Goal: Task Accomplishment & Management: Use online tool/utility

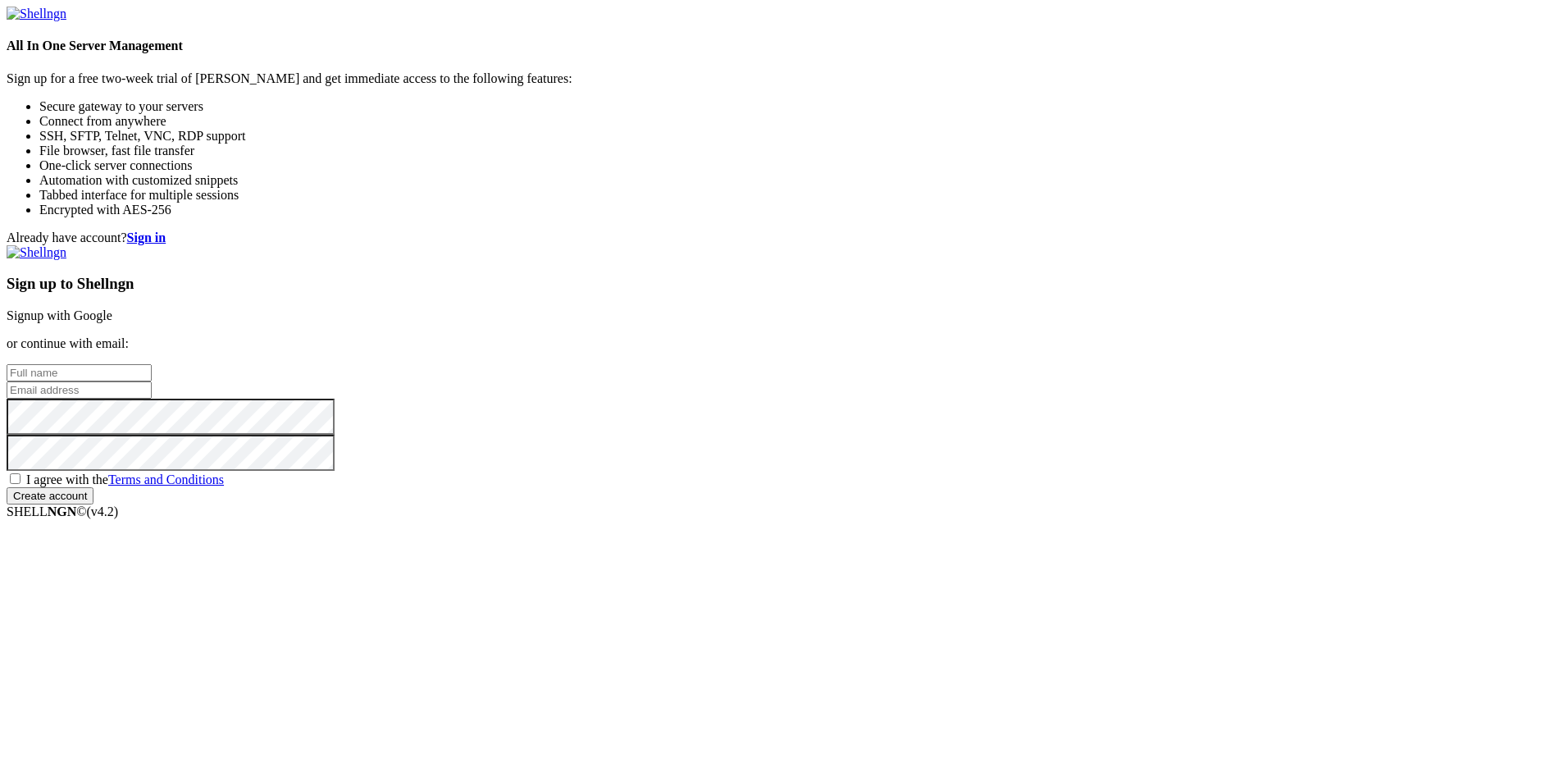
drag, startPoint x: 0, startPoint y: 0, endPoint x: 996, endPoint y: 267, distance: 1031.2
click at [112, 308] on link "Signup with Google" at bounding box center [60, 315] width 106 height 14
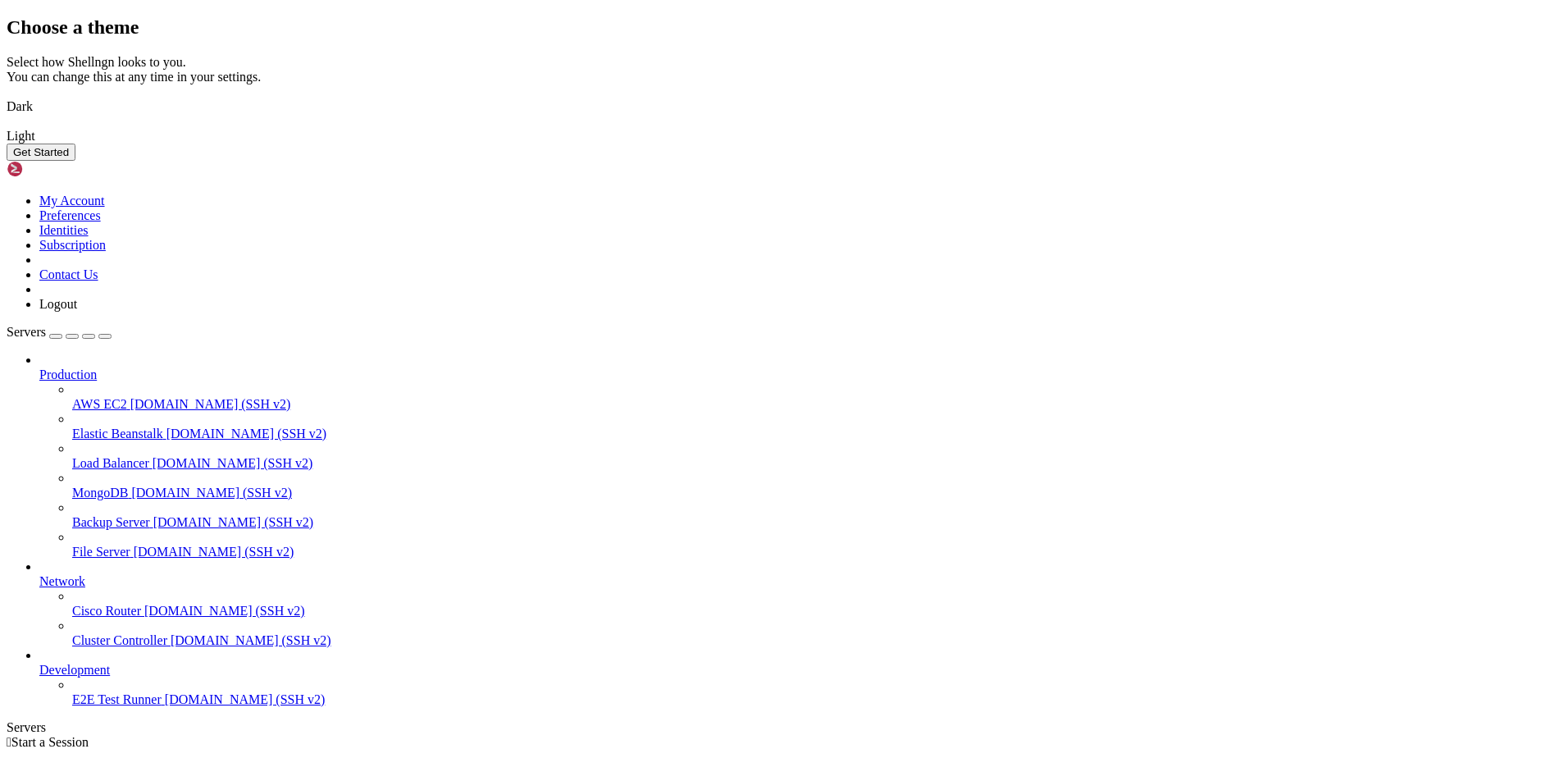
click at [76, 161] on button "Get Started" at bounding box center [41, 152] width 69 height 17
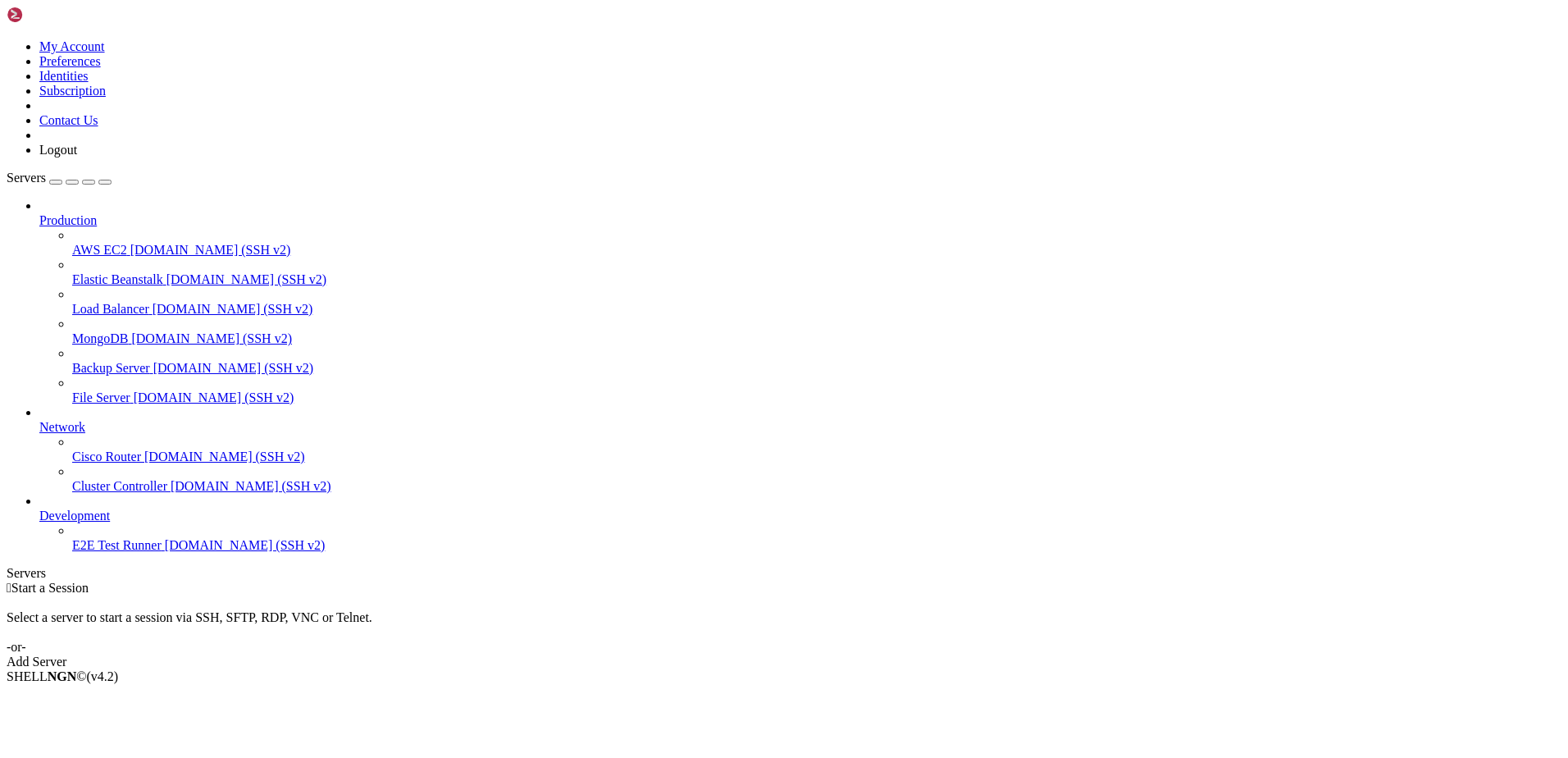
click at [892, 655] on div "Add Server" at bounding box center [784, 662] width 1554 height 14
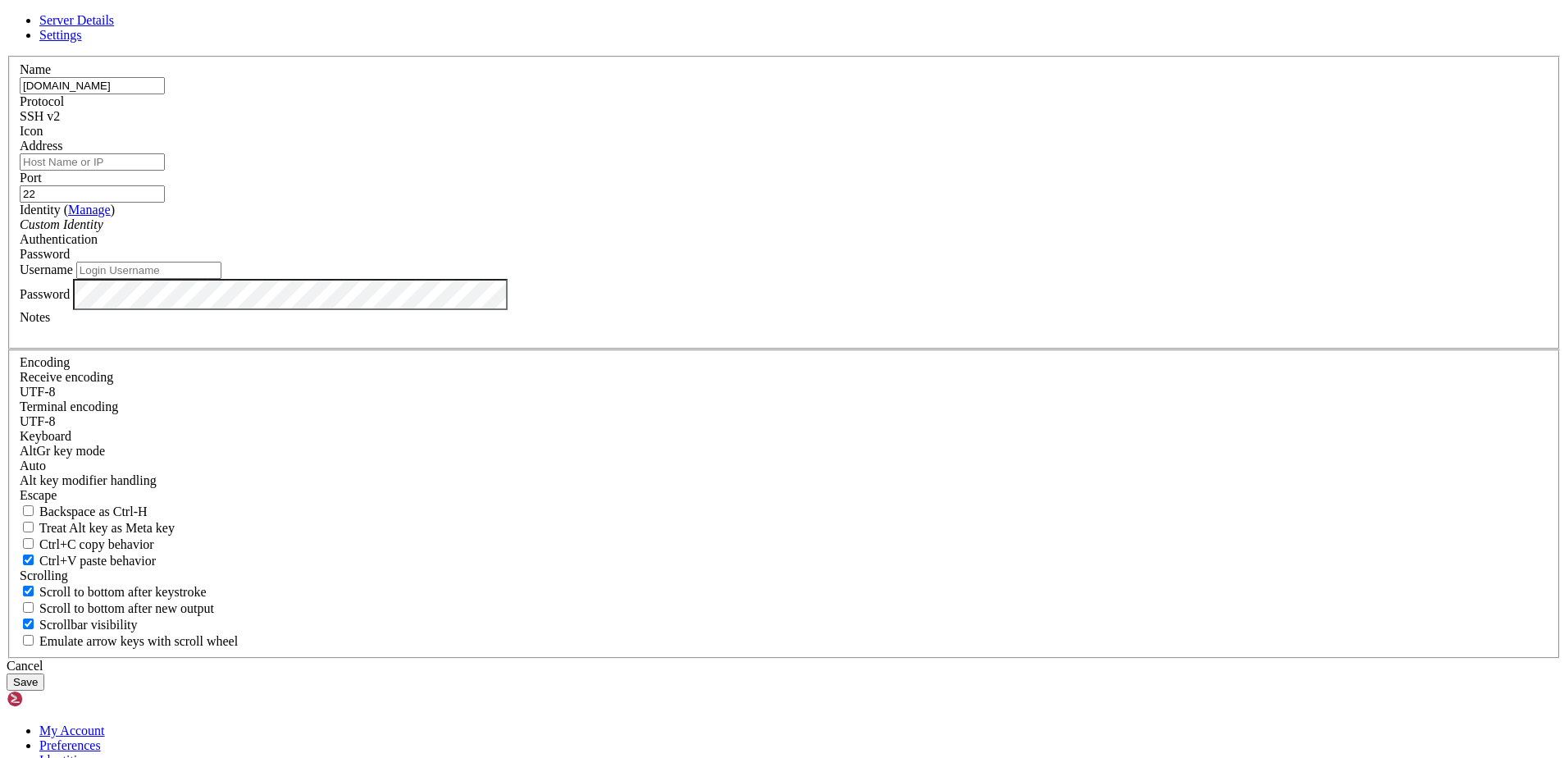
type input "[DOMAIN_NAME]"
click at [165, 170] on input "Address" at bounding box center [92, 162] width 145 height 17
type input "a"
type input "[DOMAIN_NAME]"
click at [221, 279] on input "Username" at bounding box center [149, 270] width 145 height 17
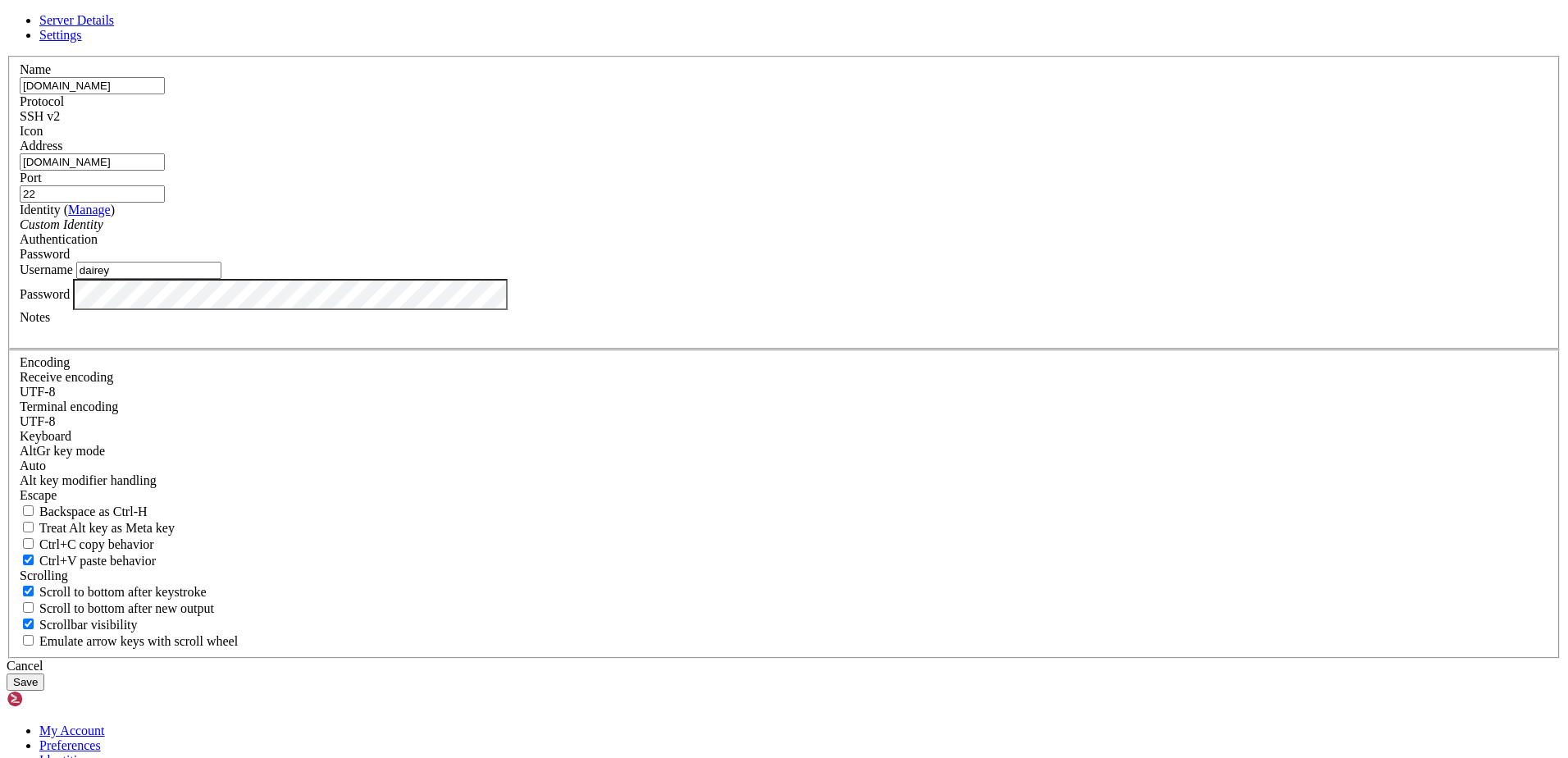
type input "dairey"
click at [221, 279] on input "dairey" at bounding box center [149, 270] width 145 height 17
click at [44, 674] on button "Save" at bounding box center [26, 682] width 37 height 17
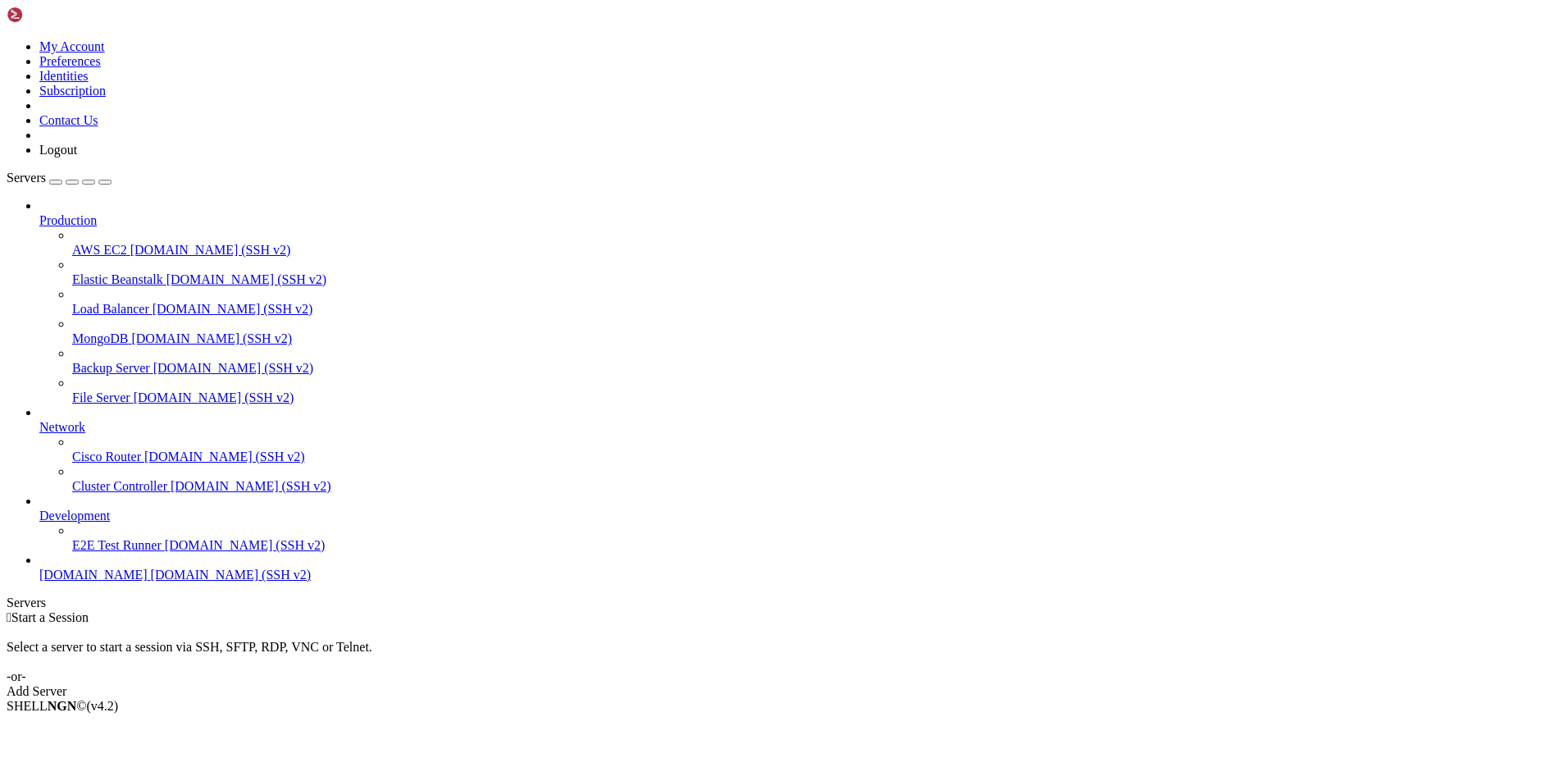
click at [151, 582] on span "[DOMAIN_NAME] (SSH v2)" at bounding box center [231, 575] width 161 height 14
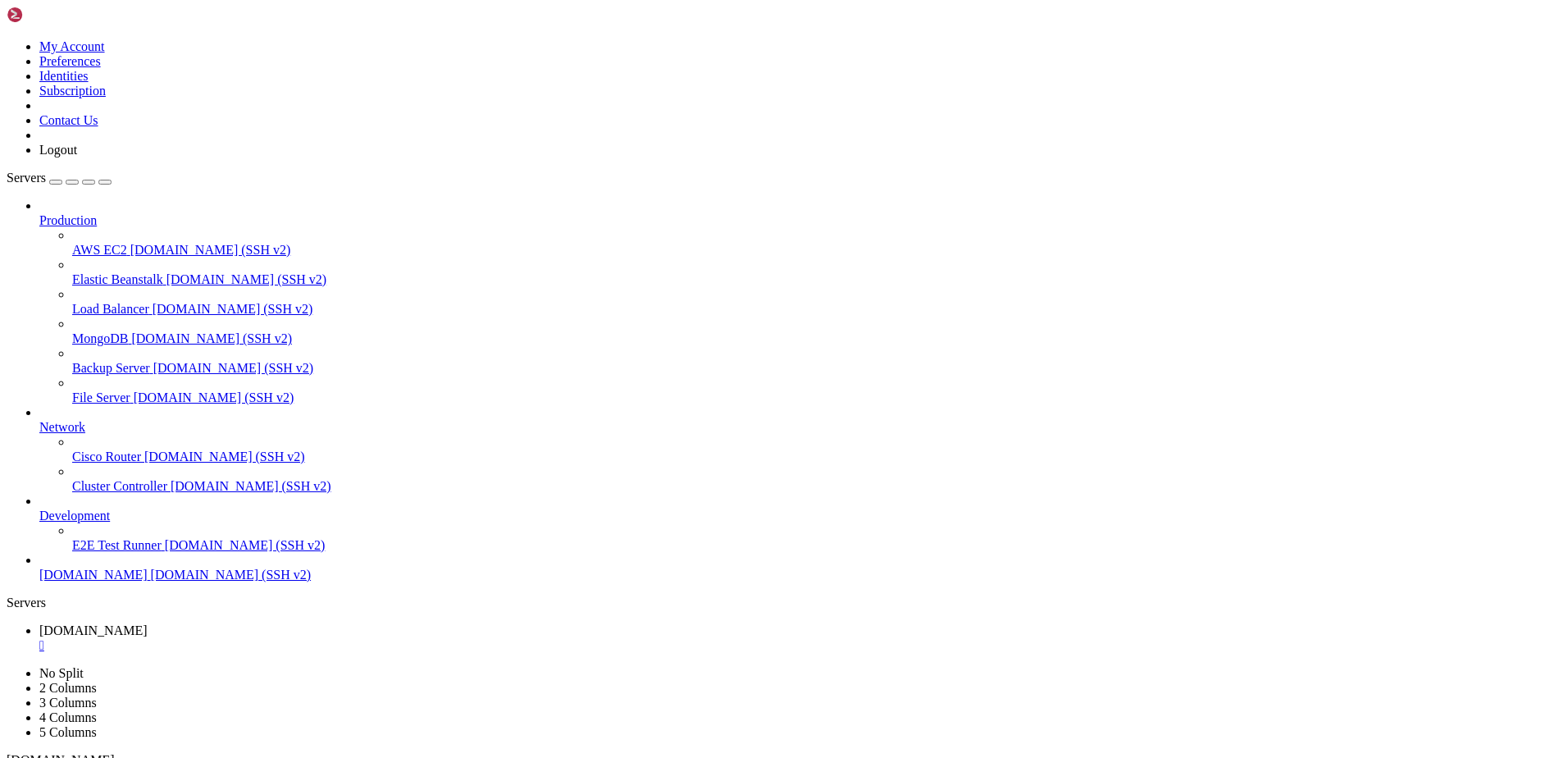
scroll to position [307, 0]
click at [88, 583] on link "[DOMAIN_NAME] [DOMAIN_NAME] (SSH v2)" at bounding box center [800, 575] width 1522 height 14
click at [95, 582] on span "[DOMAIN_NAME]" at bounding box center [93, 575] width 108 height 14
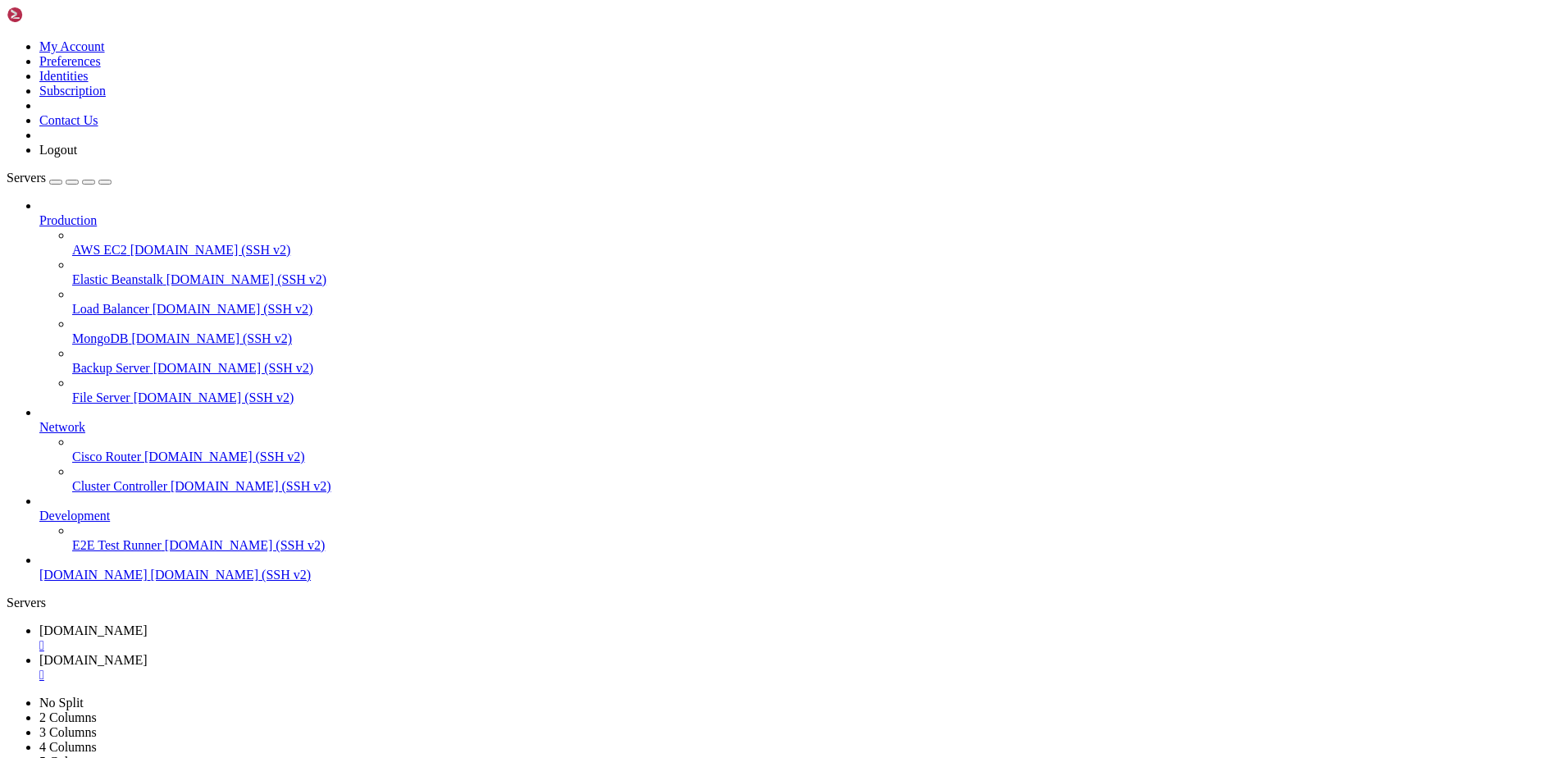
click at [504, 653] on link "[DOMAIN_NAME] " at bounding box center [800, 668] width 1522 height 30
click at [501, 668] on div "" at bounding box center [800, 675] width 1522 height 14
click at [7, 39] on icon at bounding box center [7, 39] width 0 height 0
click at [100, 68] on link "Preferences" at bounding box center [70, 61] width 61 height 14
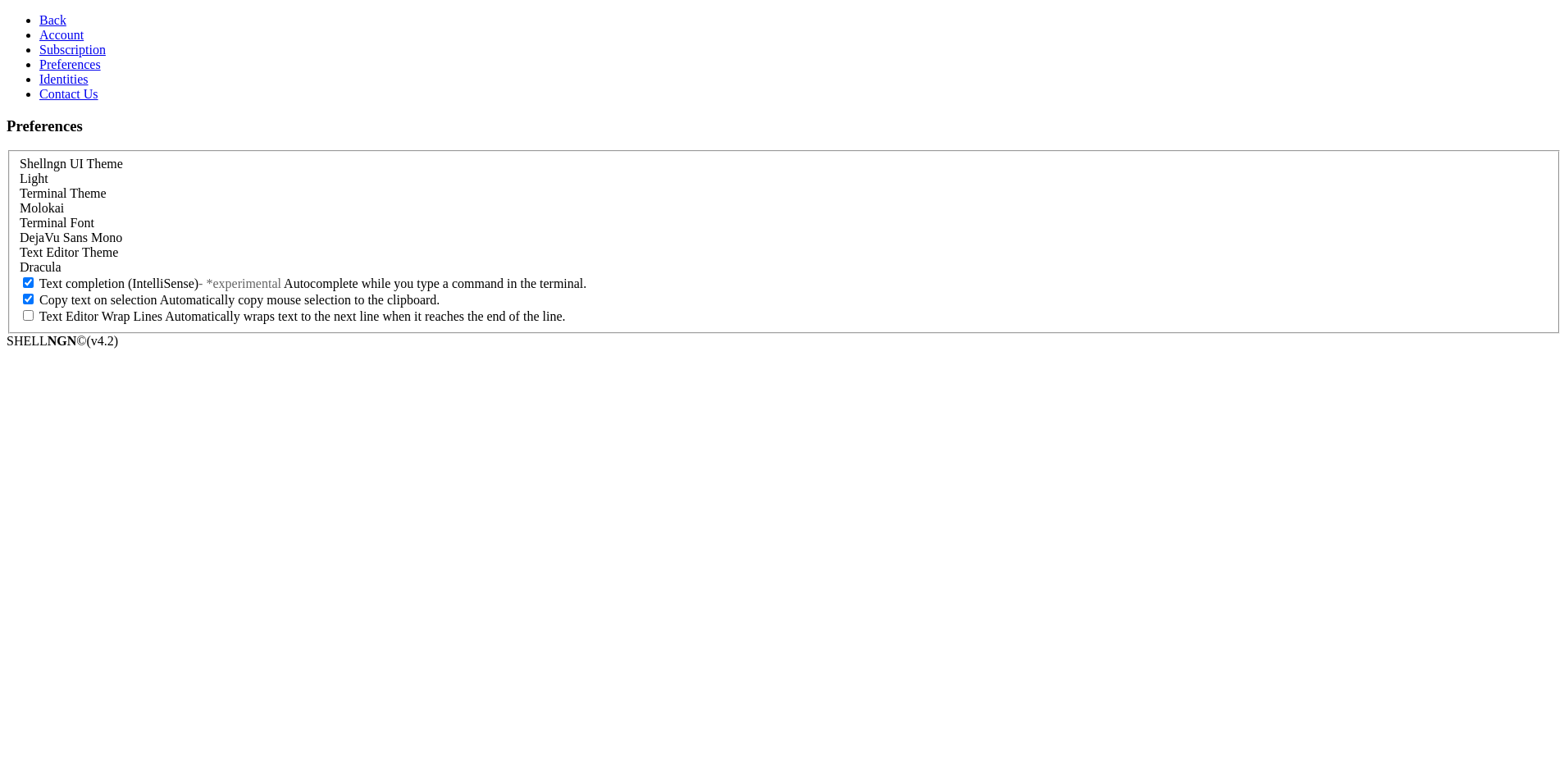
click at [48, 16] on span "Back" at bounding box center [53, 20] width 27 height 14
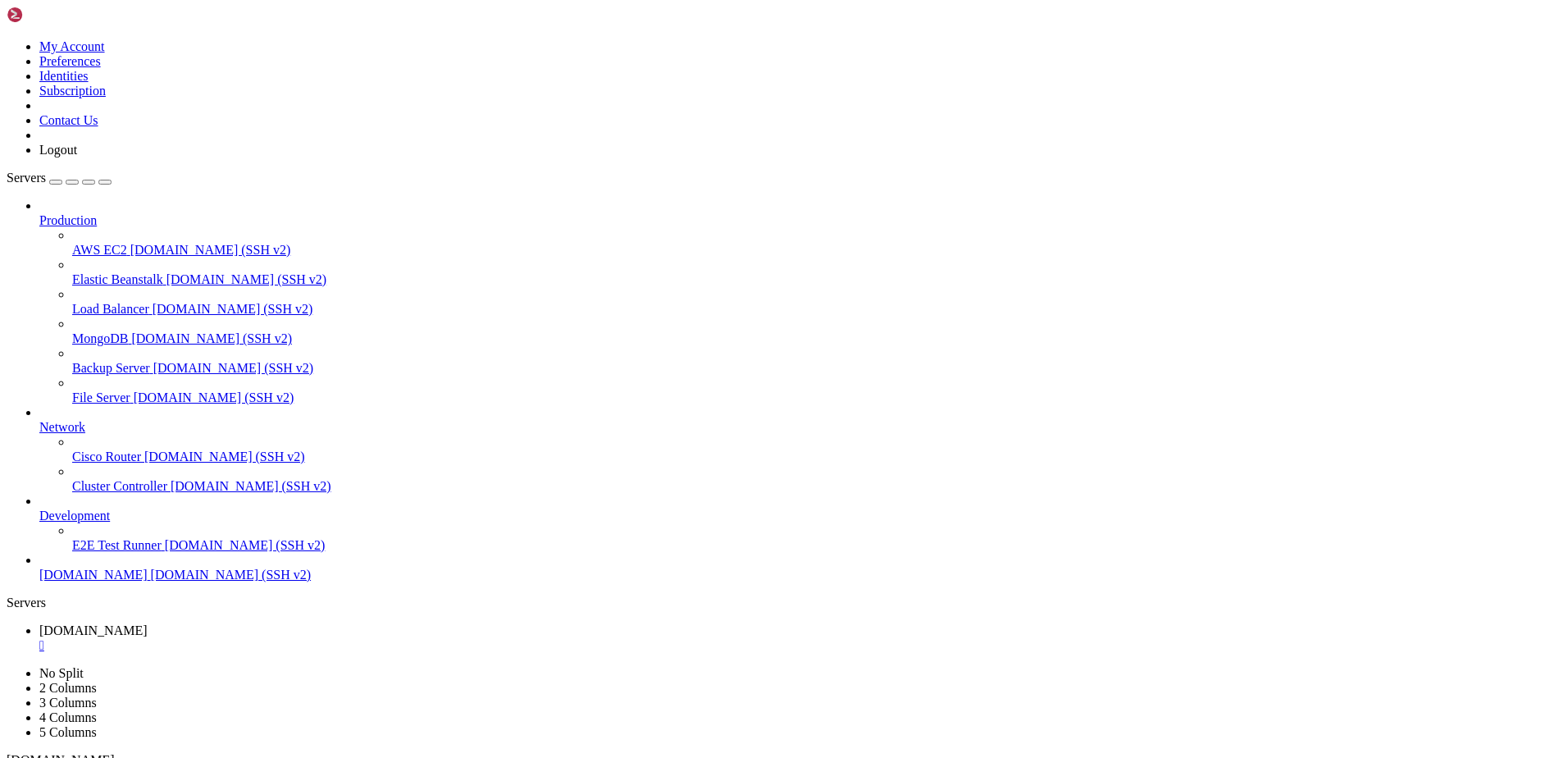
scroll to position [307, 0]
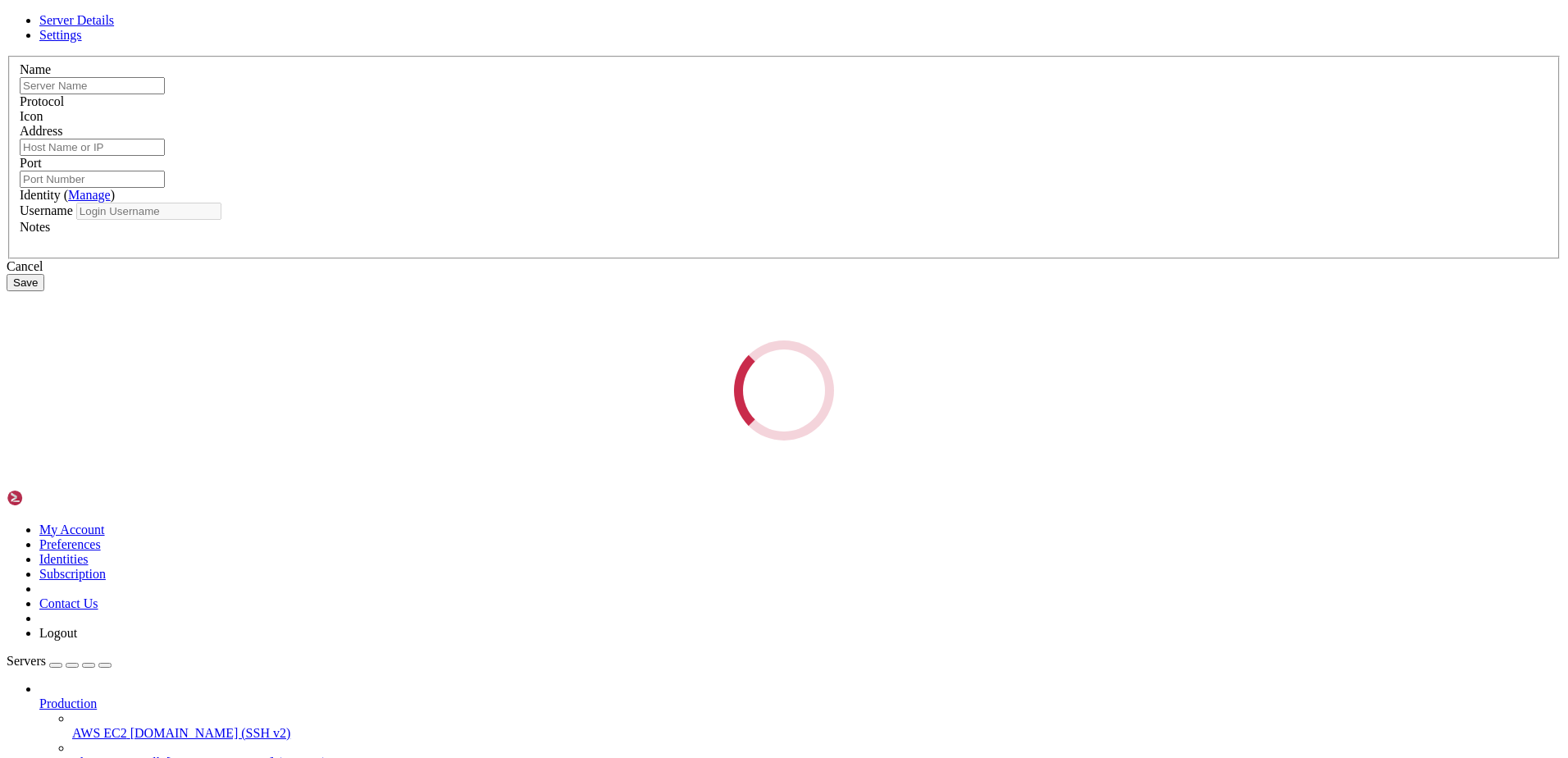
type input "[DOMAIN_NAME]"
type input "22"
type input "dairey"
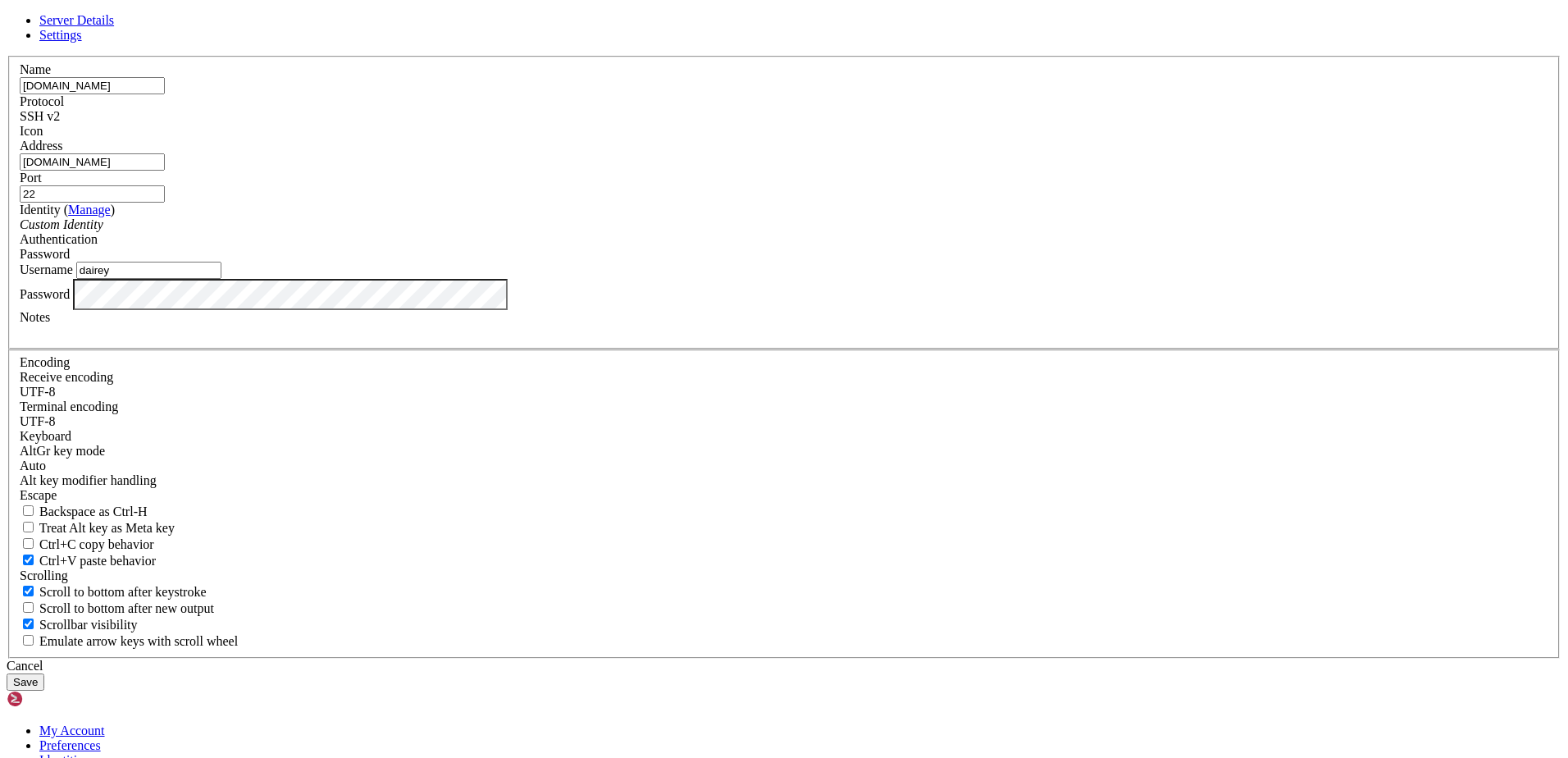
click at [82, 42] on link "Settings" at bounding box center [60, 35] width 43 height 14
click at [892, 658] on div "Cancel" at bounding box center [784, 665] width 1554 height 14
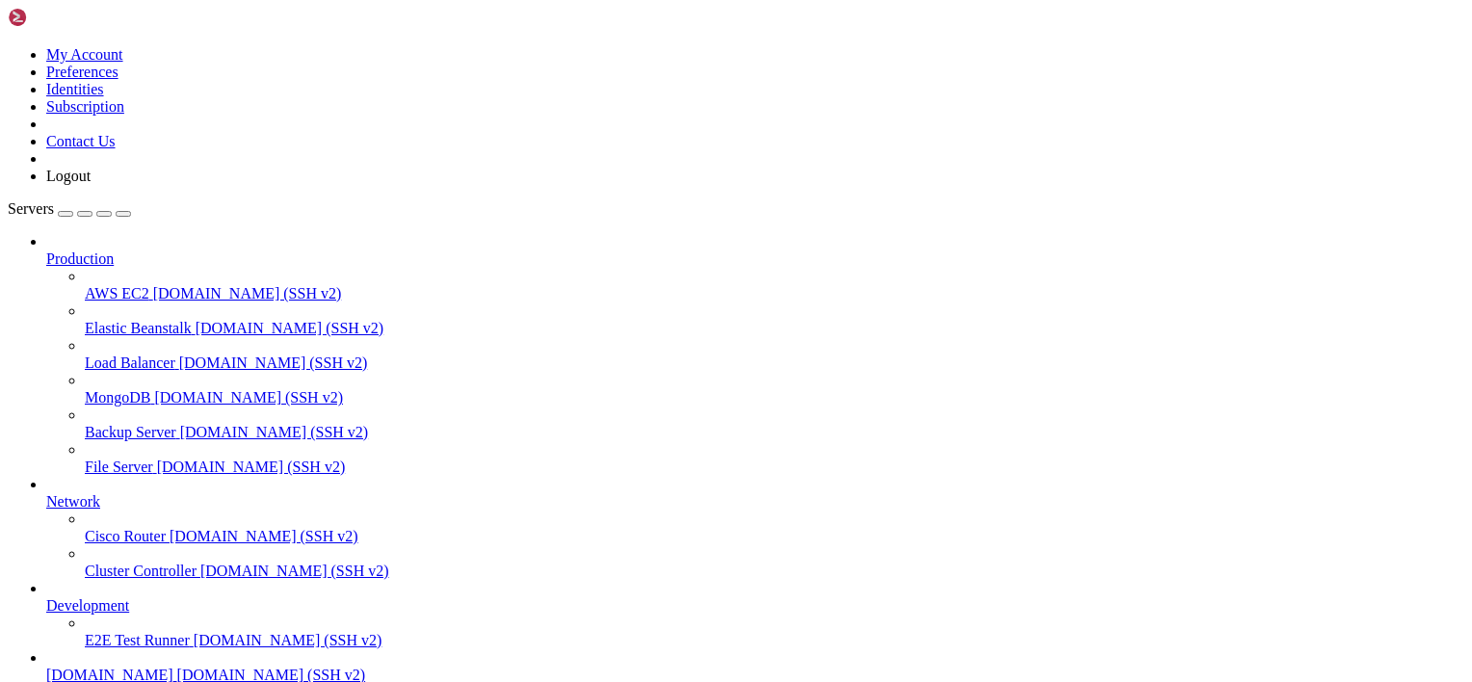
scroll to position [94, 0]
click at [177, 667] on span "[DOMAIN_NAME] (SSH v2)" at bounding box center [271, 675] width 189 height 16
